Goal: Transaction & Acquisition: Purchase product/service

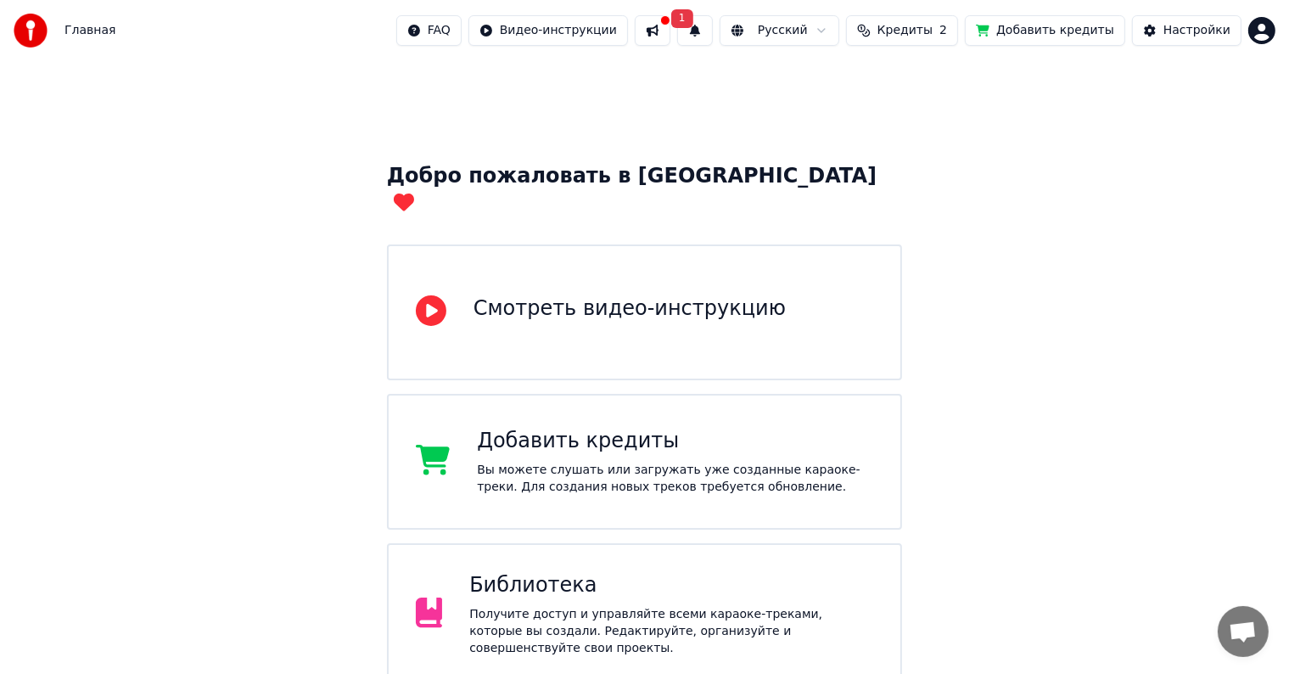
click at [670, 31] on button at bounding box center [652, 30] width 36 height 31
click at [713, 28] on button "1" at bounding box center [695, 30] width 36 height 31
click at [836, 92] on button "Обновить" at bounding box center [856, 84] width 89 height 31
click at [637, 303] on div "Смотреть видео-инструкцию" at bounding box center [645, 312] width 516 height 136
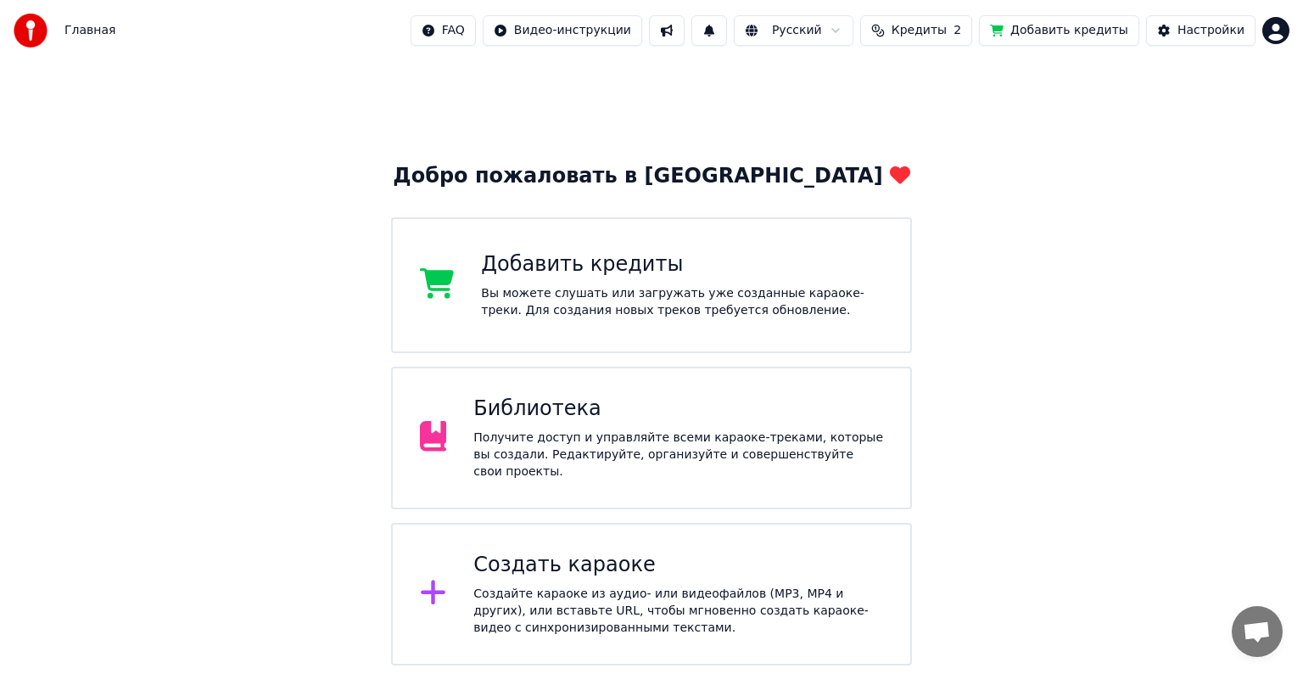
click at [616, 539] on div "Создать караоке Создайте караоке из аудио- или видеофайлов (MP3, MP4 и других),…" at bounding box center [651, 594] width 521 height 143
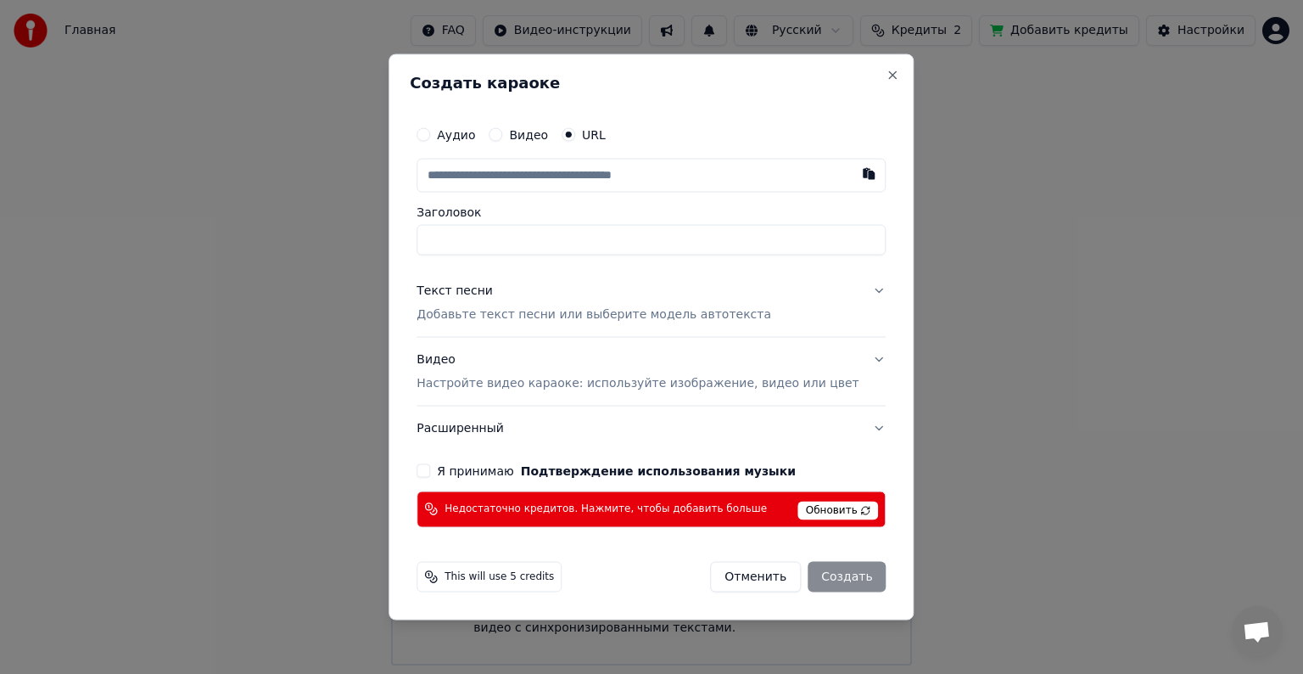
click at [808, 500] on span "Обновить" at bounding box center [838, 509] width 81 height 19
click at [886, 81] on button "Close" at bounding box center [893, 76] width 14 height 14
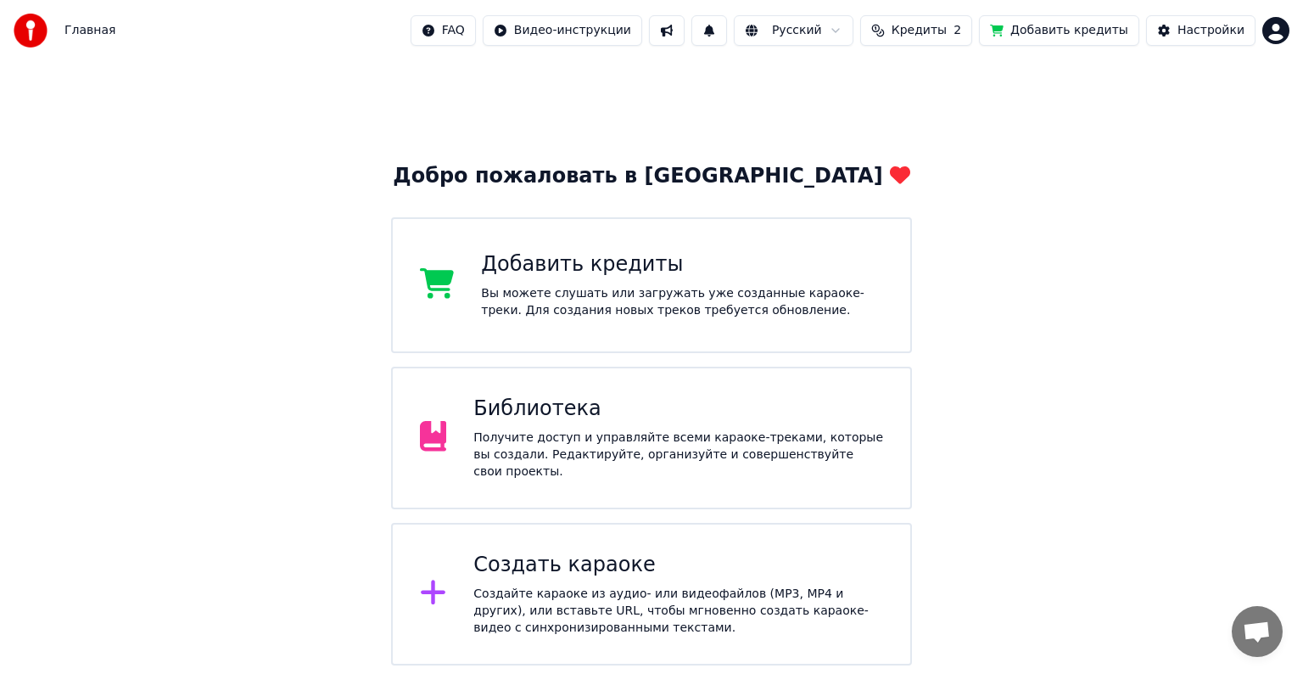
click at [933, 20] on button "Кредиты 2" at bounding box center [916, 30] width 112 height 31
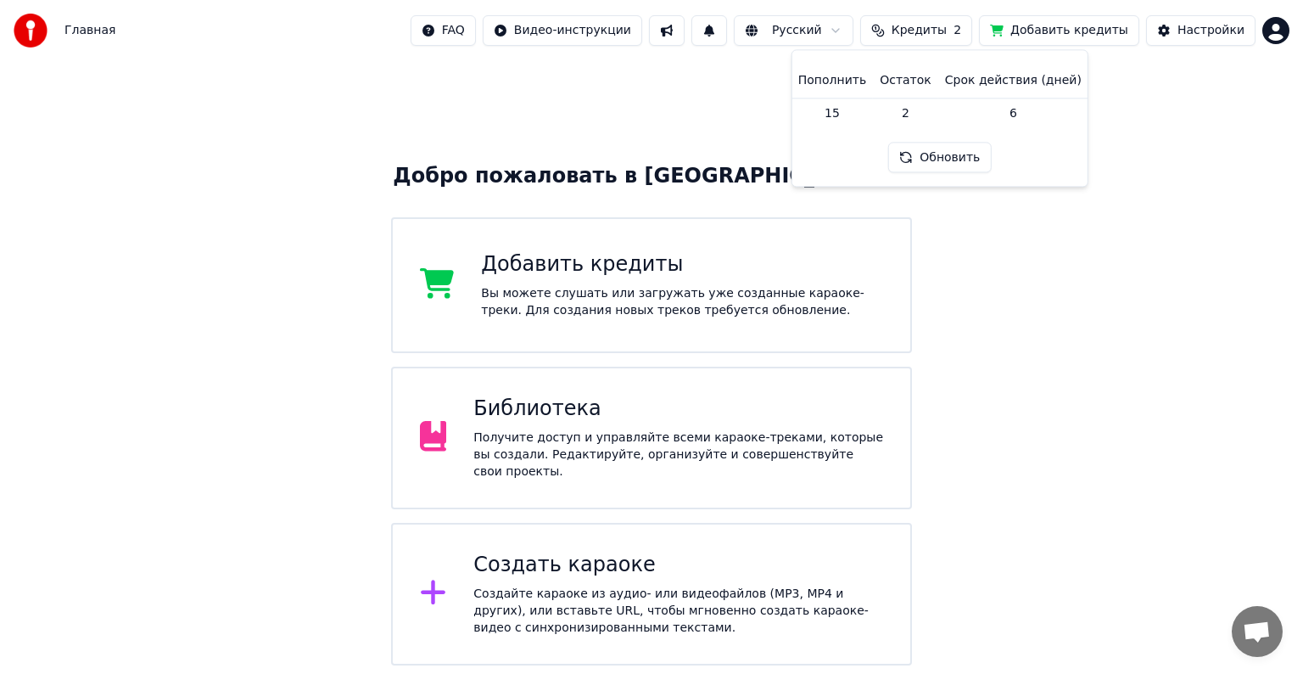
drag, startPoint x: 1176, startPoint y: 186, endPoint x: 1154, endPoint y: 164, distance: 30.6
click at [1173, 186] on div "Добро пожаловать в Youka Добавить кредиты Вы можете слушать или загружать уже с…" at bounding box center [651, 363] width 1303 height 604
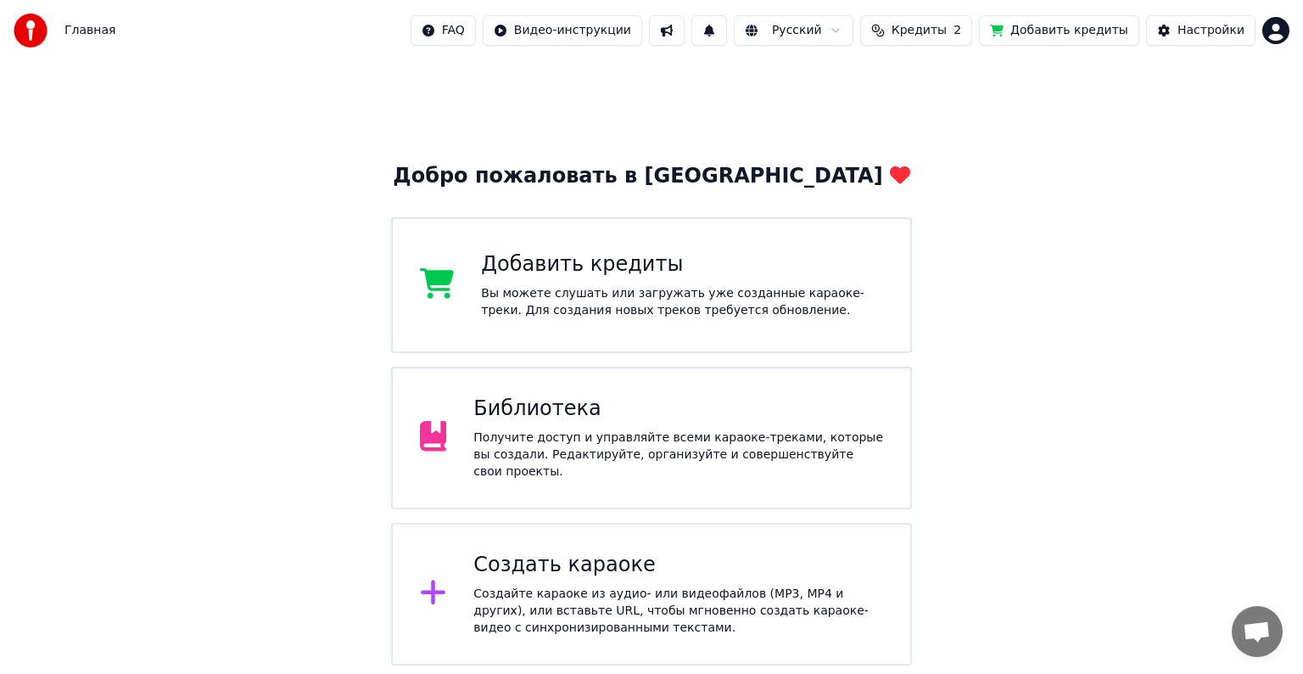
click at [1073, 33] on button "Добавить кредиты" at bounding box center [1059, 30] width 160 height 31
